Goal: Transaction & Acquisition: Obtain resource

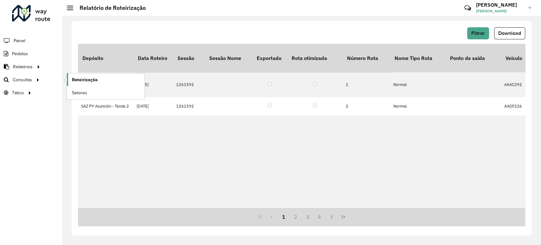
click at [76, 80] on span "Roteirização" at bounding box center [85, 79] width 26 height 7
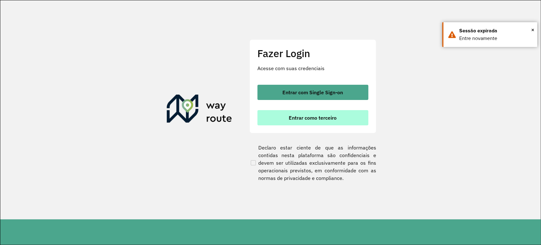
click at [301, 119] on span "Entrar como terceiro" at bounding box center [313, 117] width 48 height 5
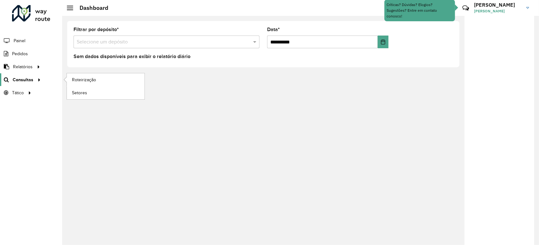
click at [29, 82] on span "Consultas" at bounding box center [23, 79] width 21 height 7
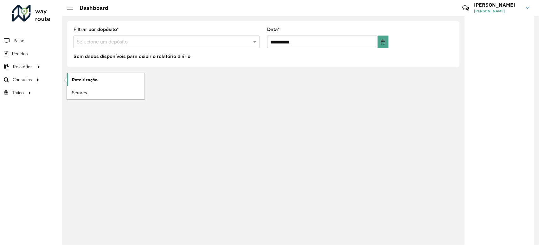
click at [103, 83] on link "Roteirização" at bounding box center [106, 79] width 78 height 13
click at [92, 81] on span "Roteirização" at bounding box center [85, 79] width 26 height 7
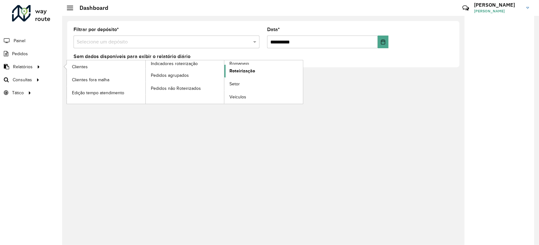
click at [235, 71] on span "Roteirização" at bounding box center [242, 71] width 26 height 7
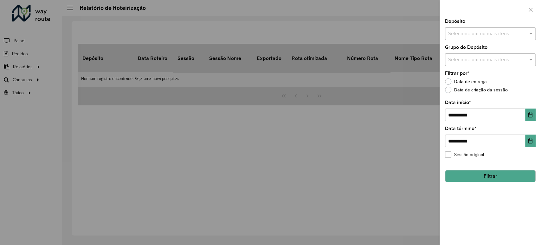
drag, startPoint x: 452, startPoint y: 27, endPoint x: 456, endPoint y: 34, distance: 8.3
click at [453, 27] on div "Depósito Selecione um ou mais itens" at bounding box center [490, 29] width 91 height 21
click at [457, 37] on input "text" at bounding box center [487, 34] width 81 height 8
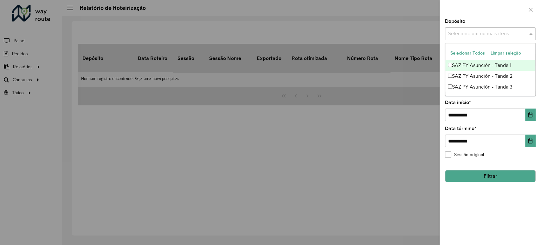
drag, startPoint x: 461, startPoint y: 63, endPoint x: 458, endPoint y: 78, distance: 15.6
click at [461, 64] on div "SAZ PY Asunción - Tanda 1" at bounding box center [490, 65] width 90 height 11
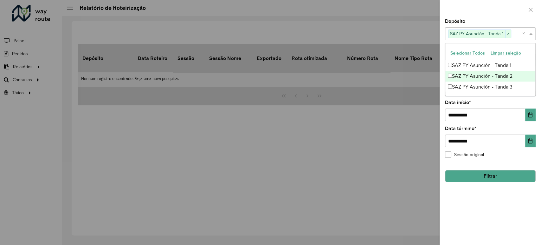
click at [458, 78] on div "SAZ PY Asunción - Tanda 2" at bounding box center [490, 76] width 90 height 11
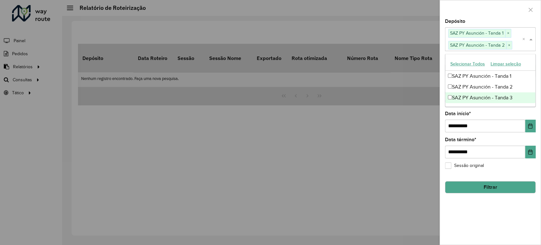
click at [458, 97] on div "SAZ PY Asunción - Tanda 3" at bounding box center [490, 97] width 90 height 11
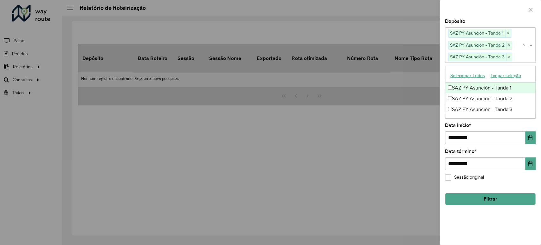
click at [477, 13] on div at bounding box center [490, 9] width 101 height 19
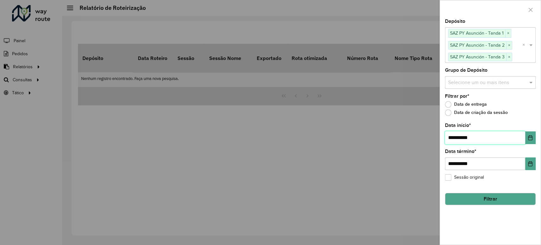
click at [454, 136] on input "**********" at bounding box center [485, 137] width 80 height 13
type input "**********"
click at [490, 196] on button "Filtrar" at bounding box center [490, 199] width 91 height 12
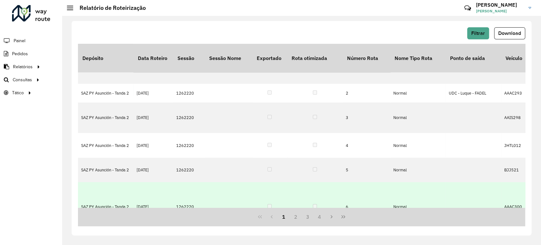
scroll to position [35, 0]
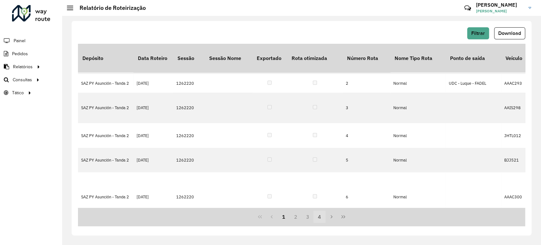
click at [319, 214] on button "4" at bounding box center [319, 216] width 12 height 12
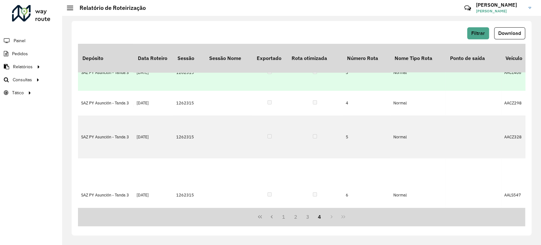
scroll to position [0, 0]
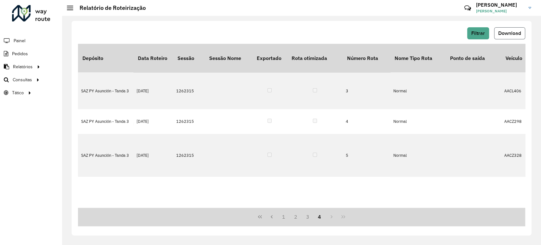
click at [499, 36] on span "Download" at bounding box center [509, 32] width 23 height 5
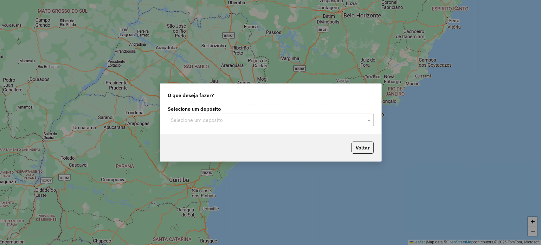
click at [258, 115] on div "Selecione um depósito" at bounding box center [271, 119] width 206 height 13
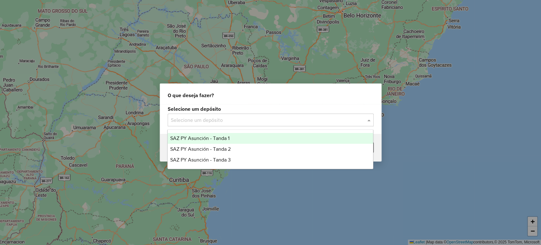
click at [200, 124] on div "Selecione um depósito" at bounding box center [271, 119] width 206 height 13
